Goal: Information Seeking & Learning: Learn about a topic

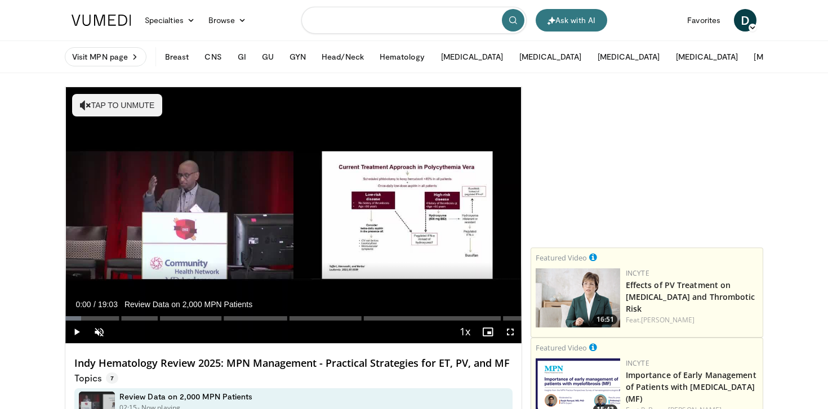
click at [375, 22] on input "Search topics, interventions" at bounding box center [413, 20] width 225 height 27
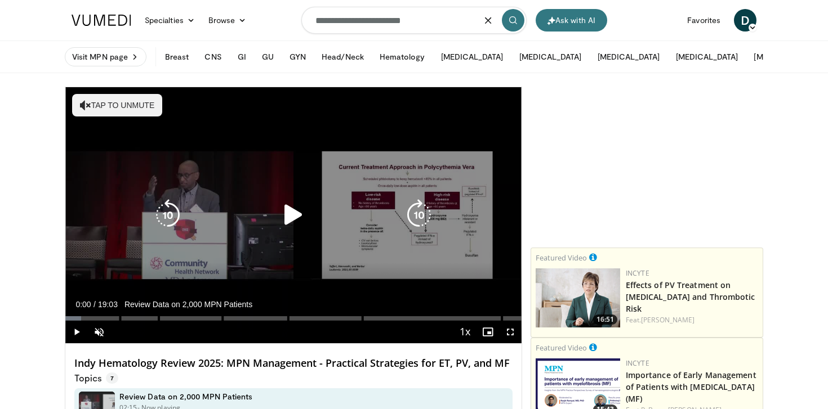
type input "**********"
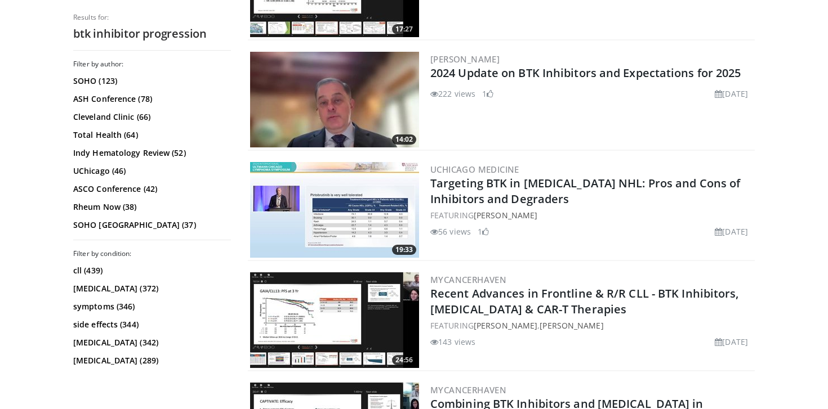
scroll to position [859, 0]
